Goal: Transaction & Acquisition: Purchase product/service

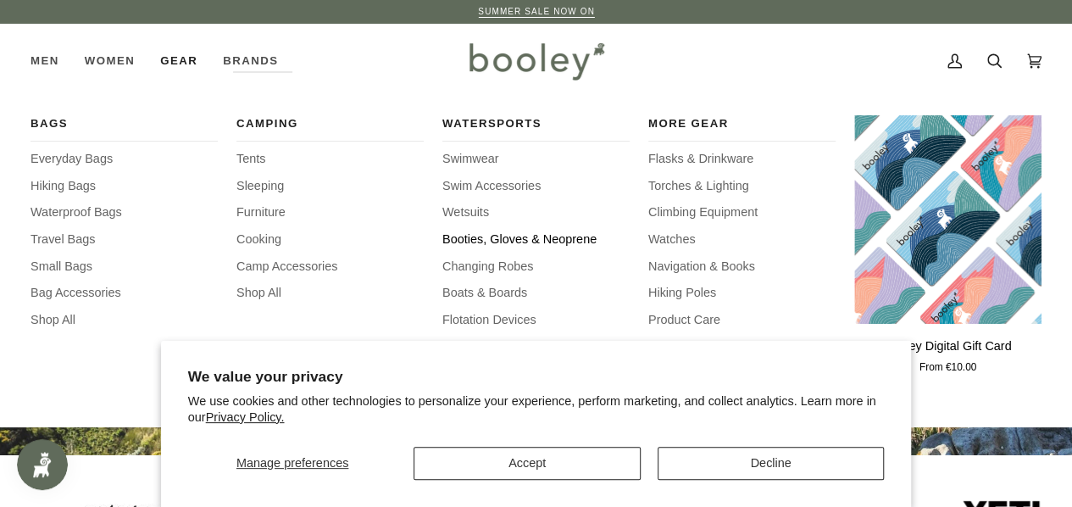
click at [507, 238] on span "Booties, Gloves & Neoprene" at bounding box center [535, 239] width 187 height 19
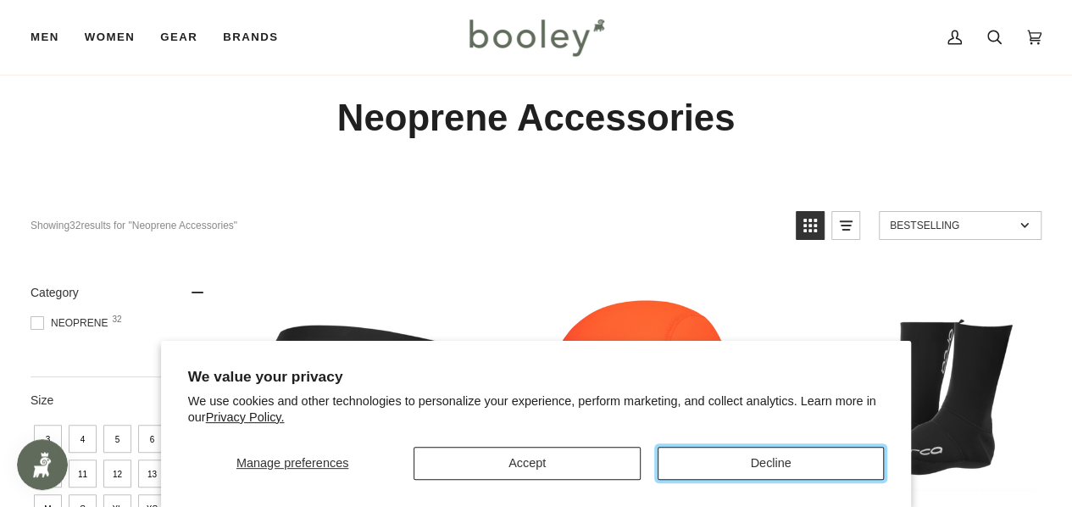
click at [674, 450] on button "Decline" at bounding box center [770, 462] width 226 height 33
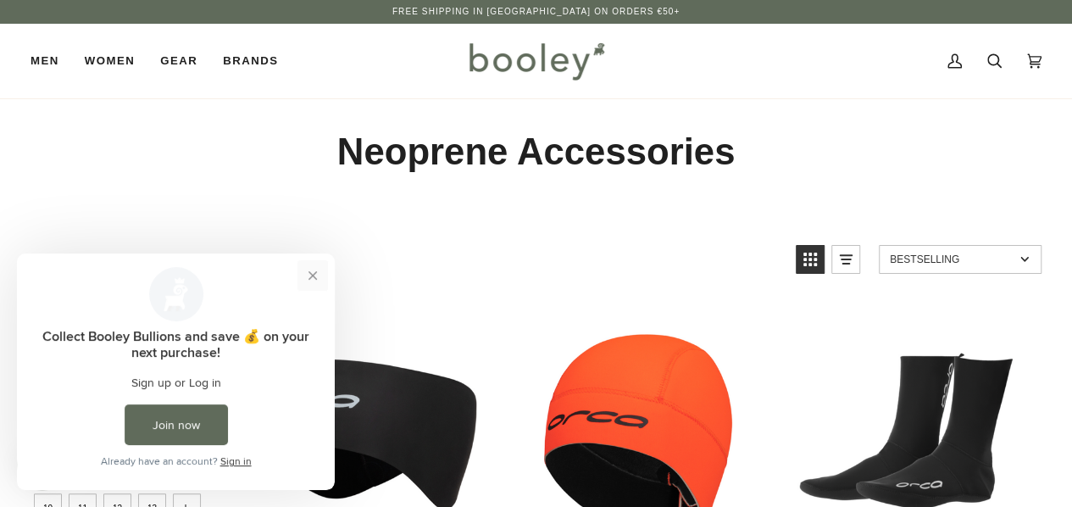
click at [312, 274] on button "Close prompt" at bounding box center [312, 275] width 30 height 30
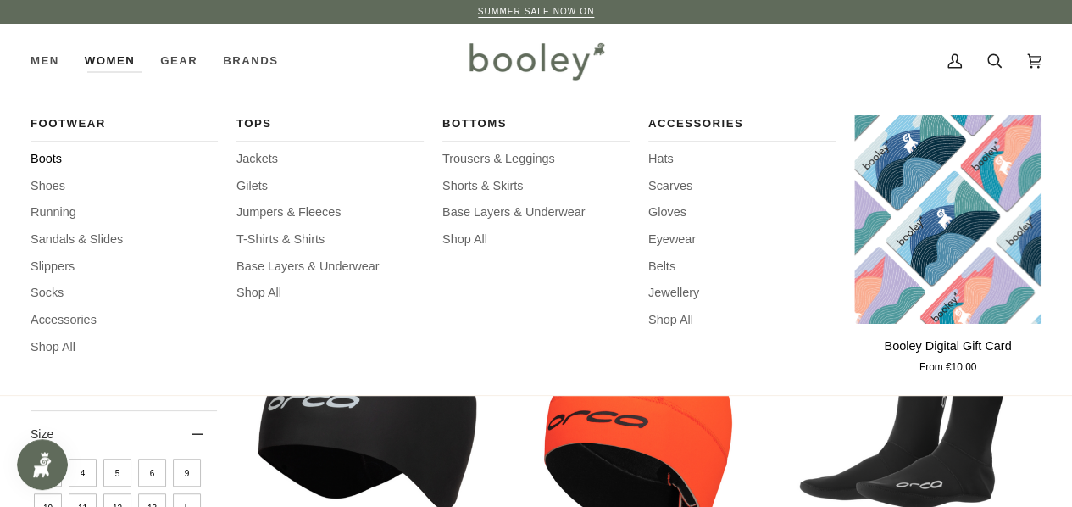
click at [42, 155] on span "Boots" at bounding box center [123, 159] width 187 height 19
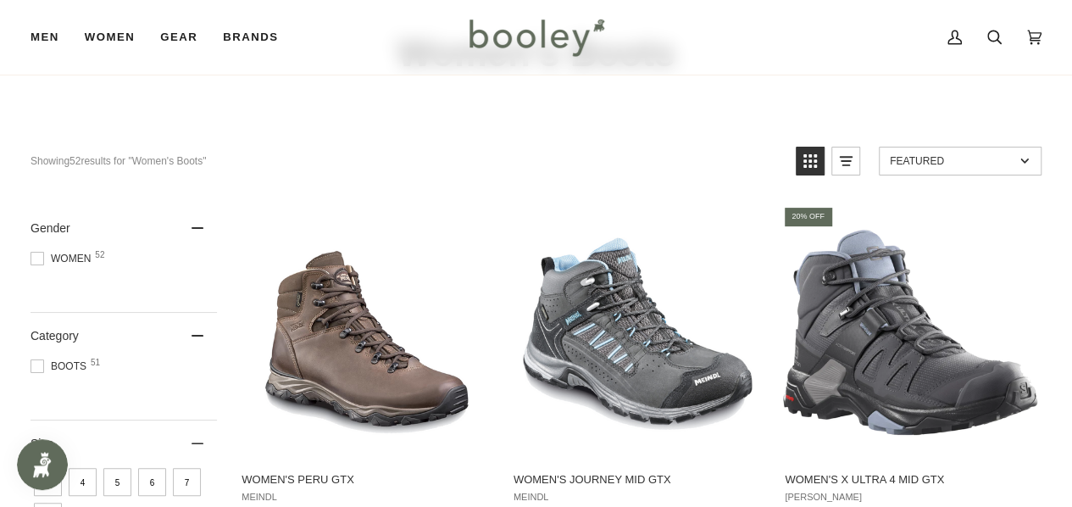
scroll to position [102, 0]
